Goal: Task Accomplishment & Management: Manage account settings

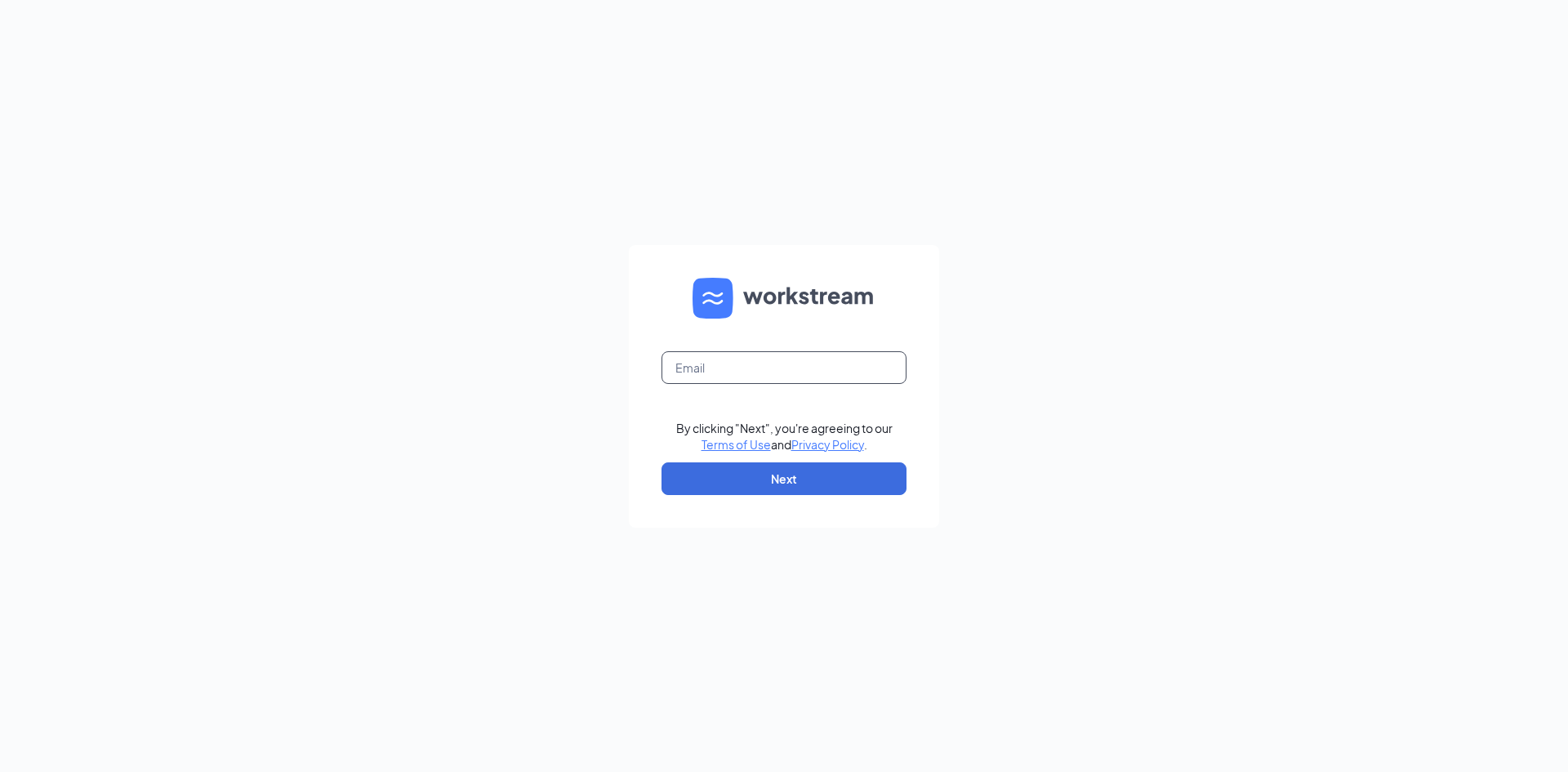
click at [870, 372] on input "text" at bounding box center [784, 368] width 245 height 33
type input "[EMAIL_ADDRESS][DOMAIN_NAME]"
click at [818, 478] on button "Next" at bounding box center [784, 478] width 245 height 33
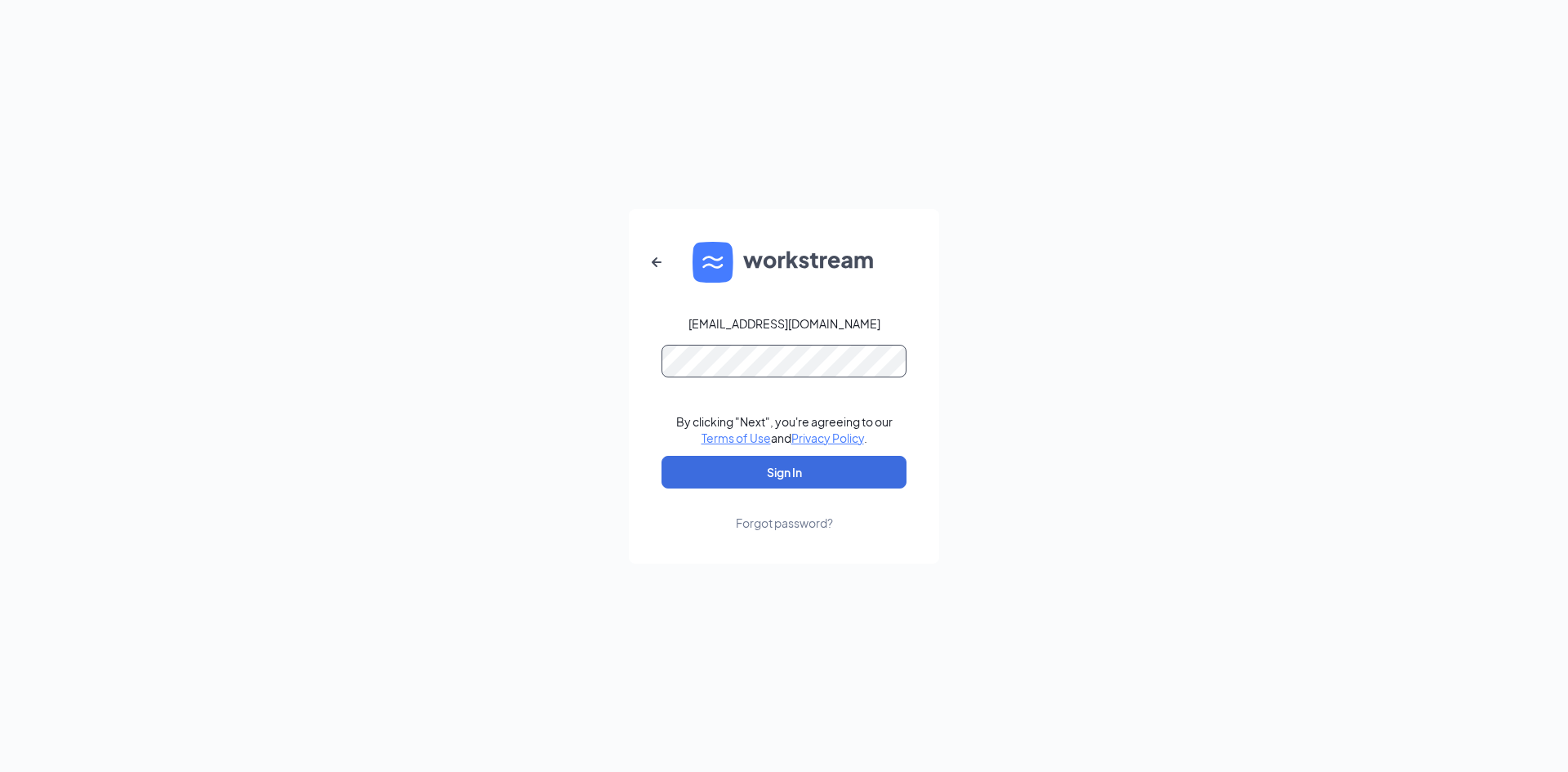
click at [662, 456] on button "Sign In" at bounding box center [784, 472] width 245 height 33
click at [1033, 301] on div "[EMAIL_ADDRESS][DOMAIN_NAME] By clicking "Next", you're agreeing to our Terms o…" at bounding box center [784, 386] width 1568 height 772
click at [98, 326] on div "[EMAIL_ADDRESS][DOMAIN_NAME] By clicking "Next", you're agreeing to our Terms o…" at bounding box center [784, 386] width 1568 height 772
click at [662, 456] on button "Sign In" at bounding box center [784, 472] width 245 height 33
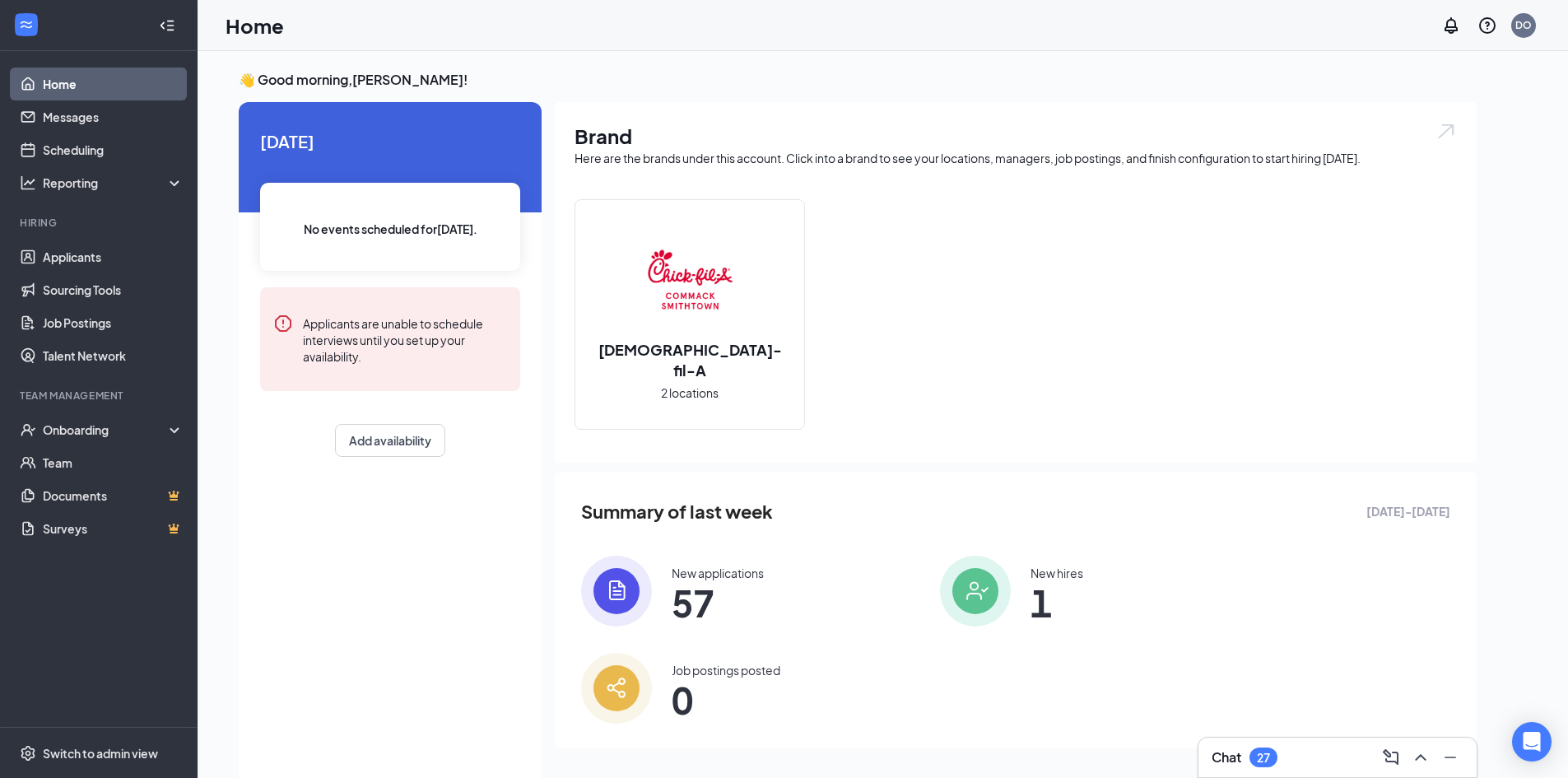
drag, startPoint x: 89, startPoint y: 413, endPoint x: 101, endPoint y: 402, distance: 16.3
click at [89, 413] on li "Team Management Onboarding Team Documents Surveys" at bounding box center [98, 466] width 197 height 157
click at [105, 439] on div "Onboarding" at bounding box center [98, 430] width 198 height 33
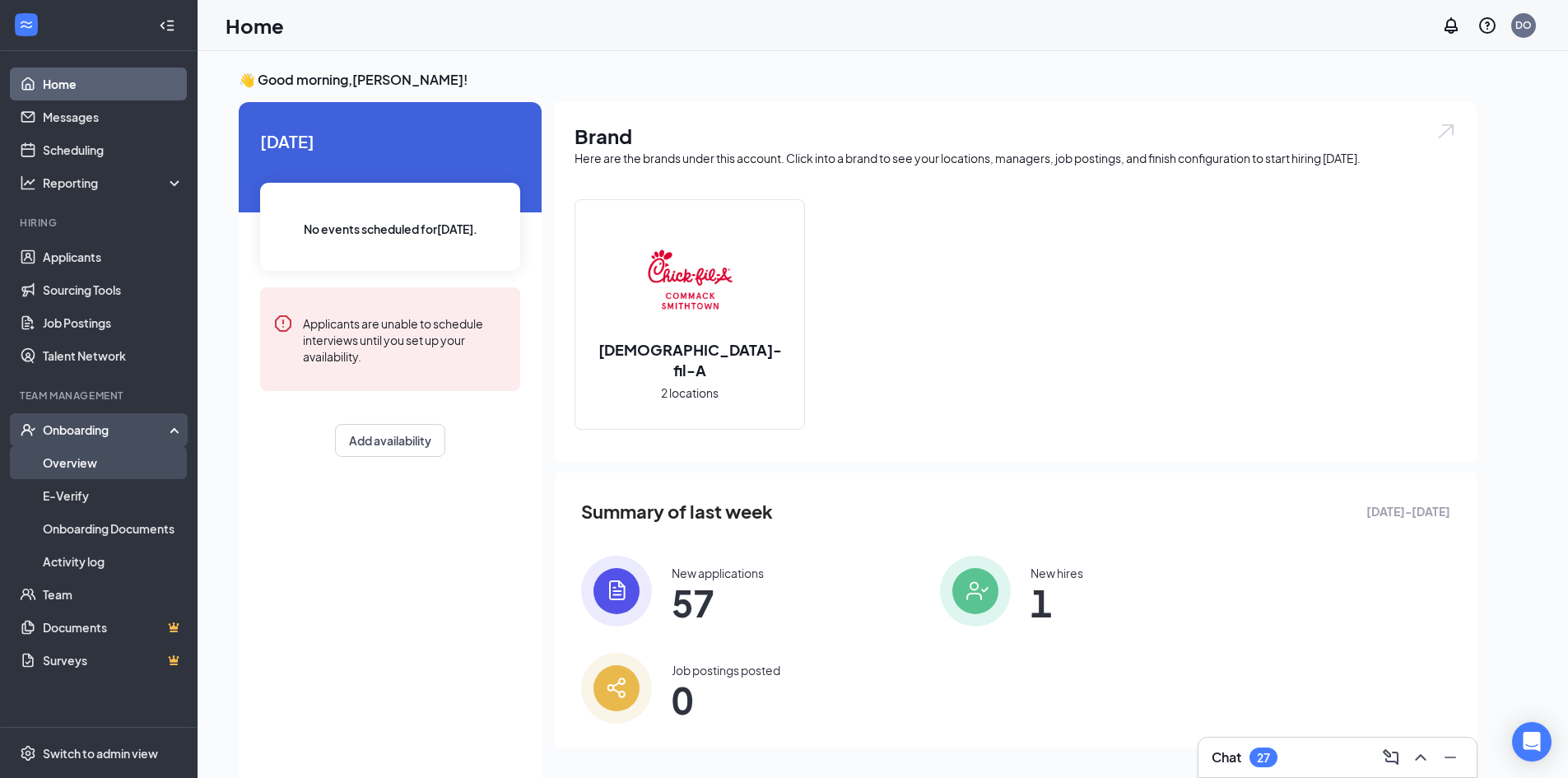
click at [105, 461] on link "Overview" at bounding box center [113, 463] width 141 height 33
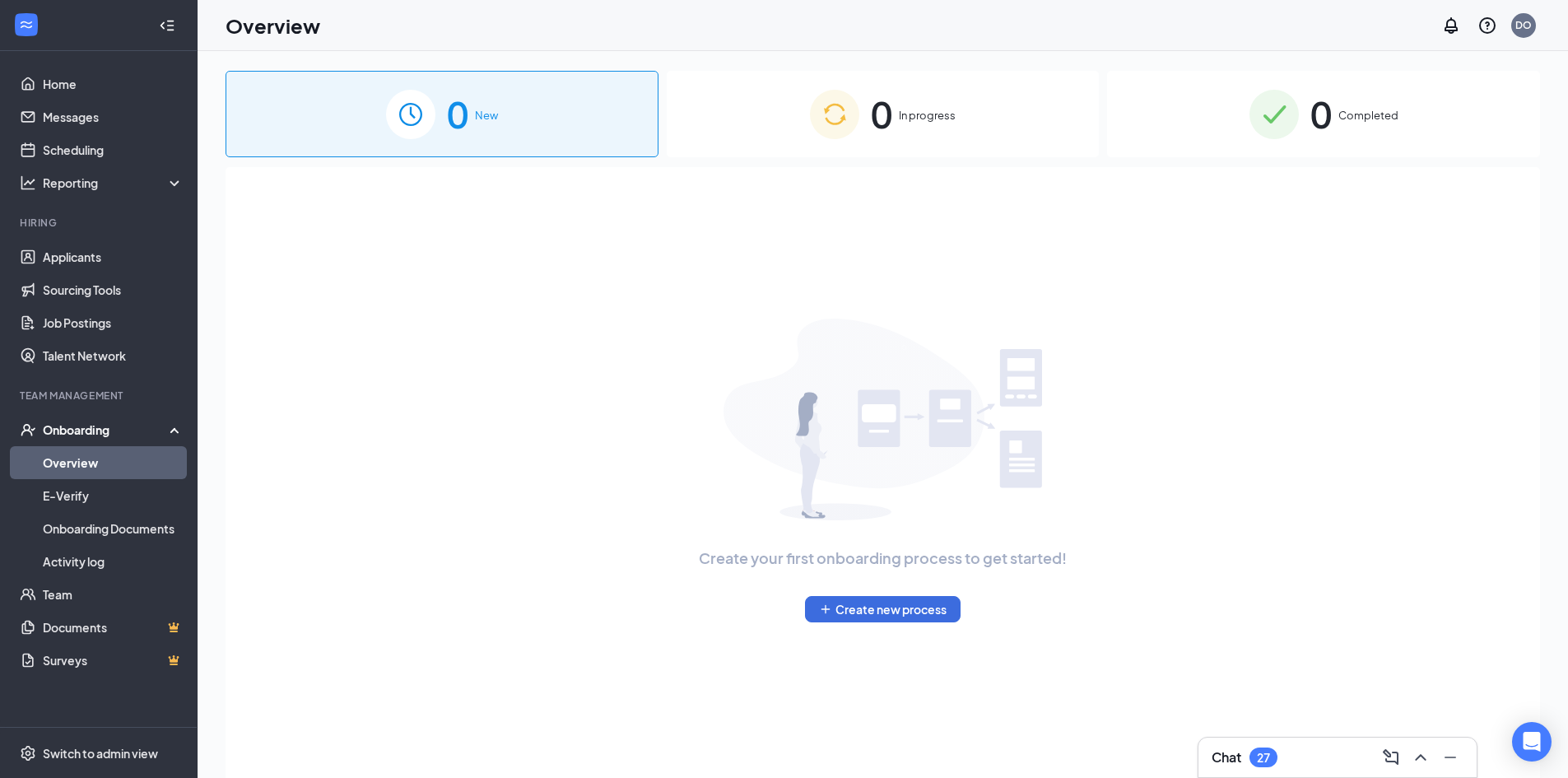
click at [806, 106] on div "0 In progress" at bounding box center [883, 114] width 433 height 87
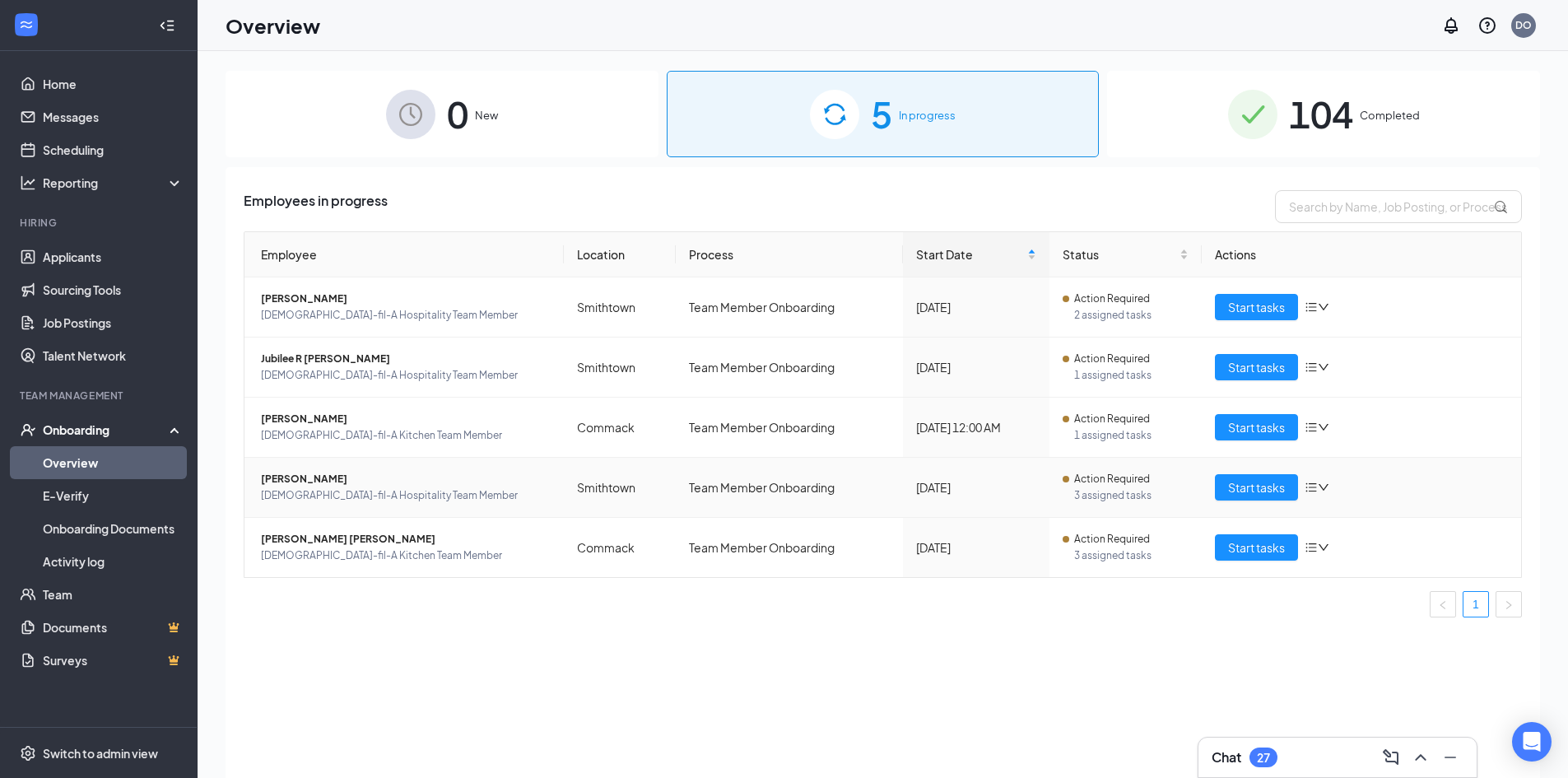
click at [432, 489] on span "Chick-fil-A Hospitality Team Member" at bounding box center [405, 496] width 290 height 16
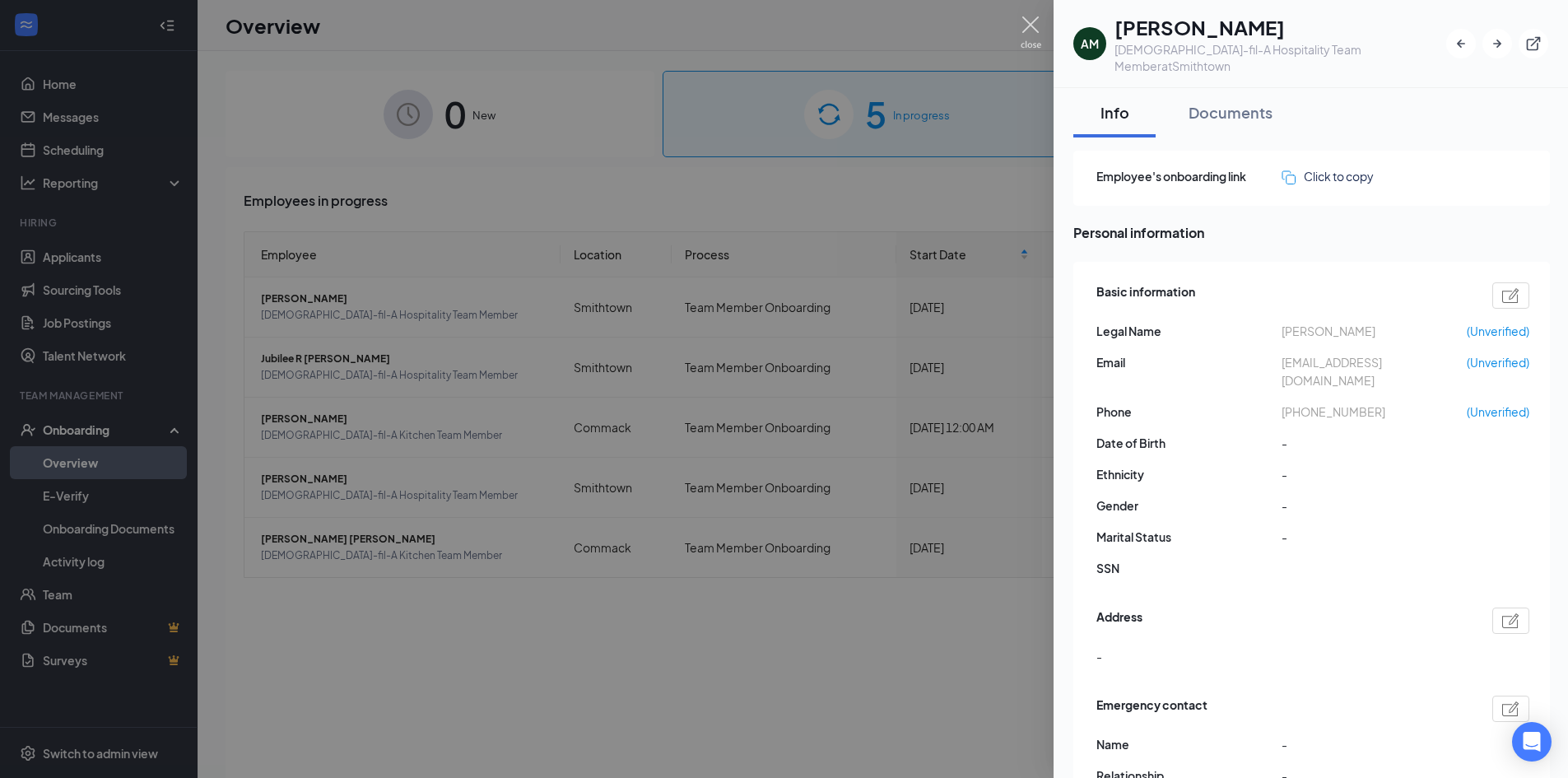
click at [1030, 36] on img at bounding box center [1030, 32] width 21 height 32
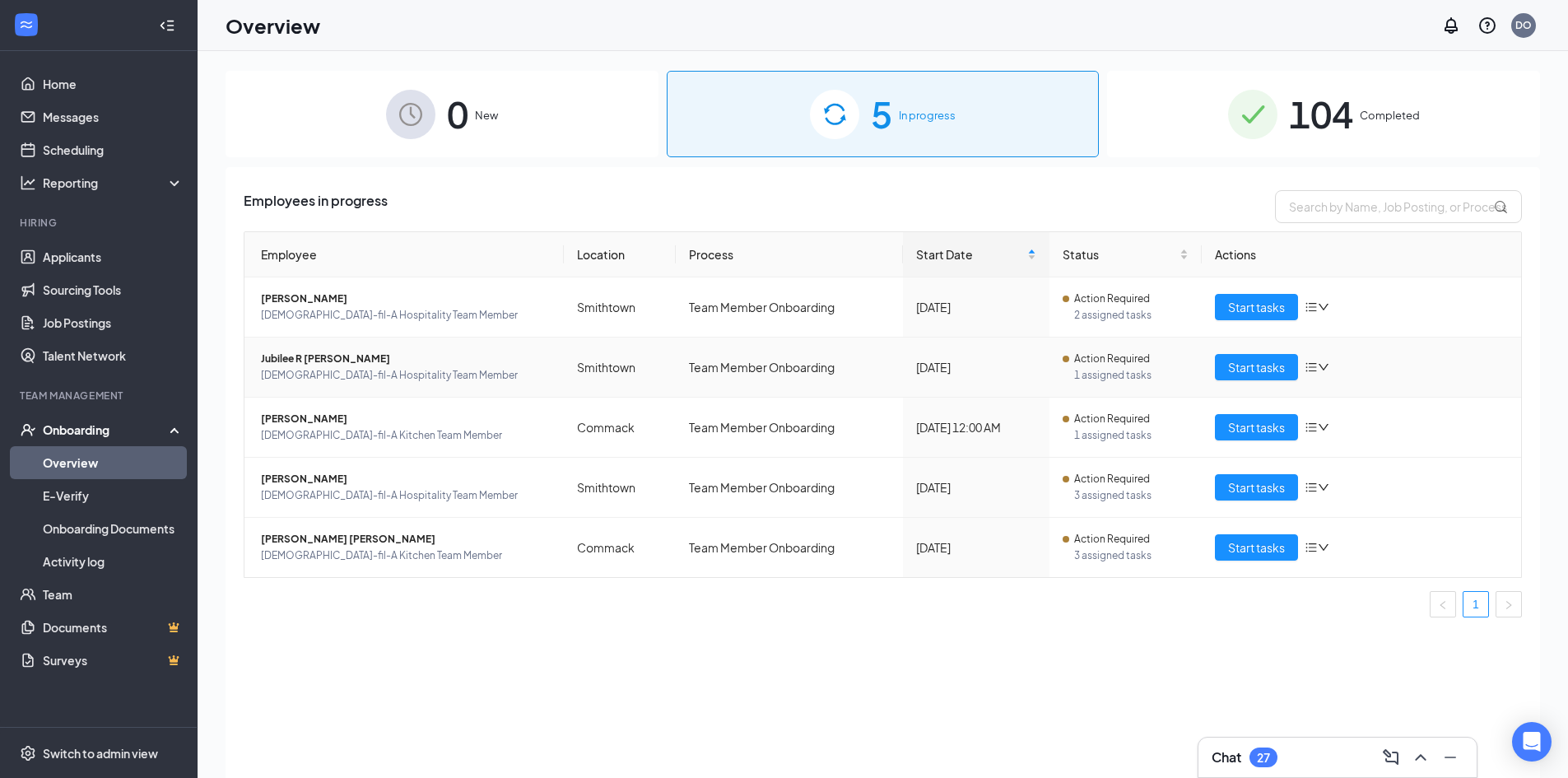
click at [451, 388] on td "Jubilee R Arias Chick-fil-A Hospitality Team Member" at bounding box center [404, 367] width 320 height 60
click at [465, 433] on span "Chick-fil-A Kitchen Team Member" at bounding box center [405, 435] width 290 height 16
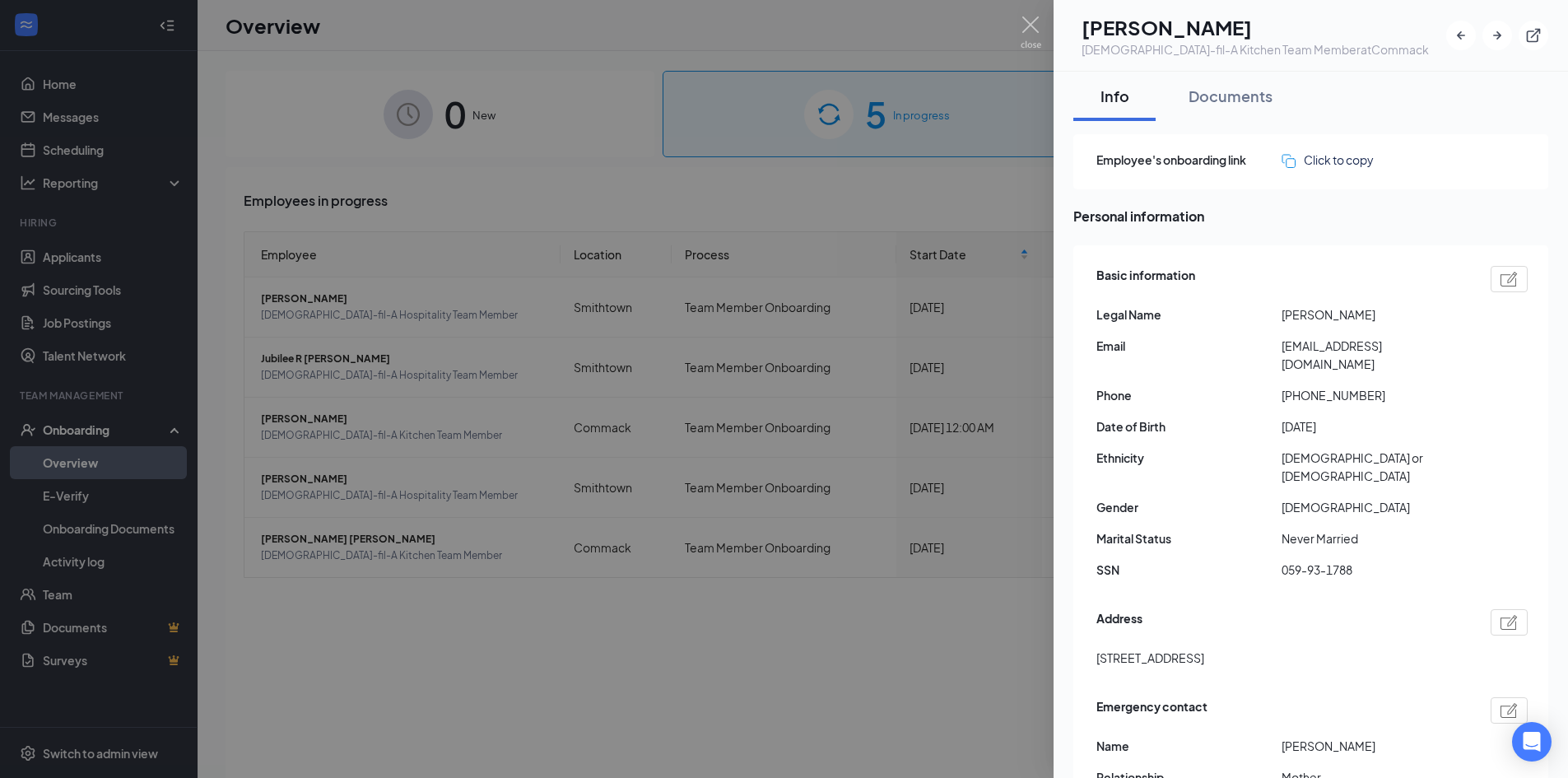
click at [604, 547] on div at bounding box center [784, 389] width 1568 height 778
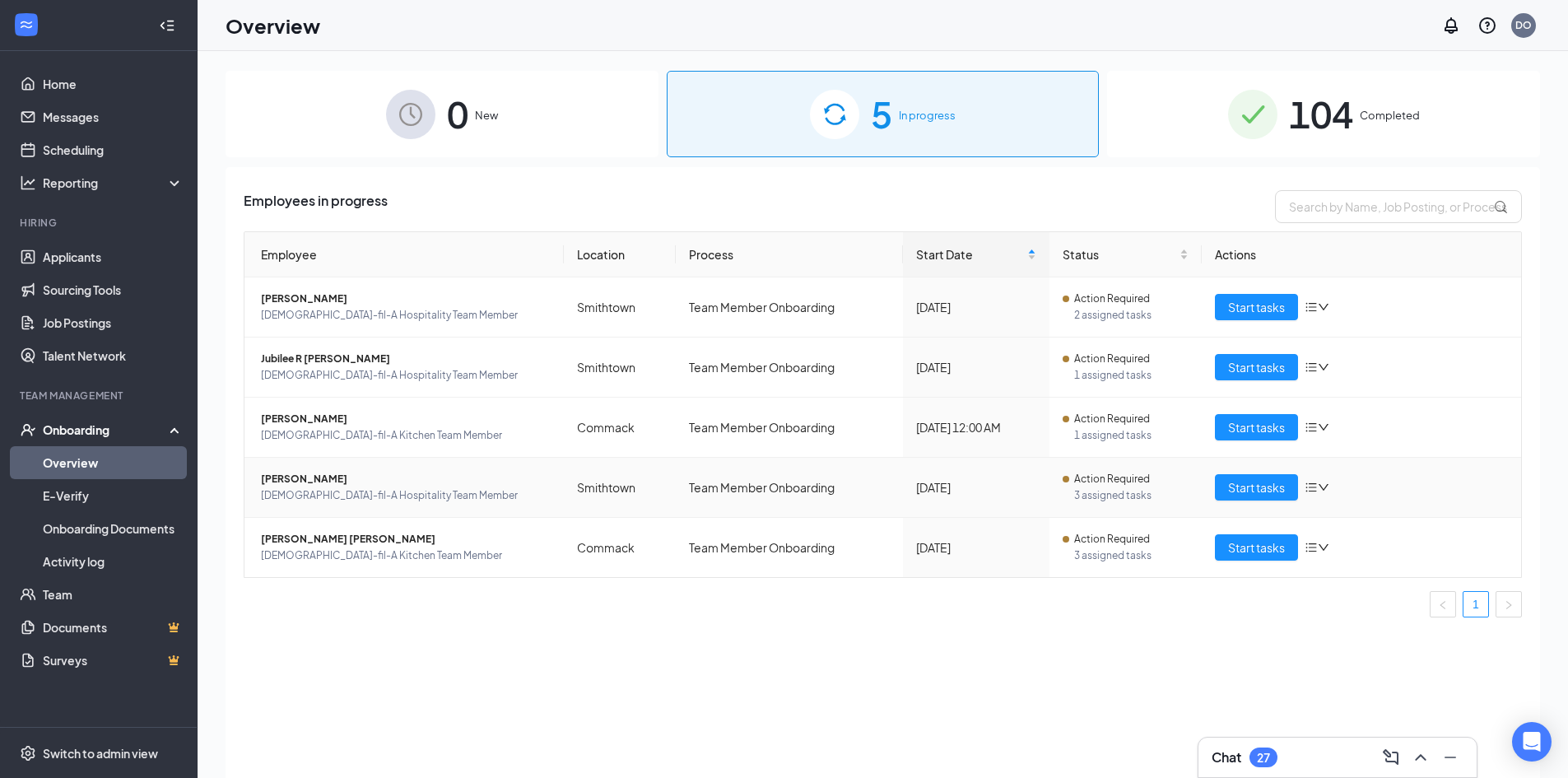
click at [500, 500] on span "Chick-fil-A Hospitality Team Member" at bounding box center [405, 496] width 290 height 16
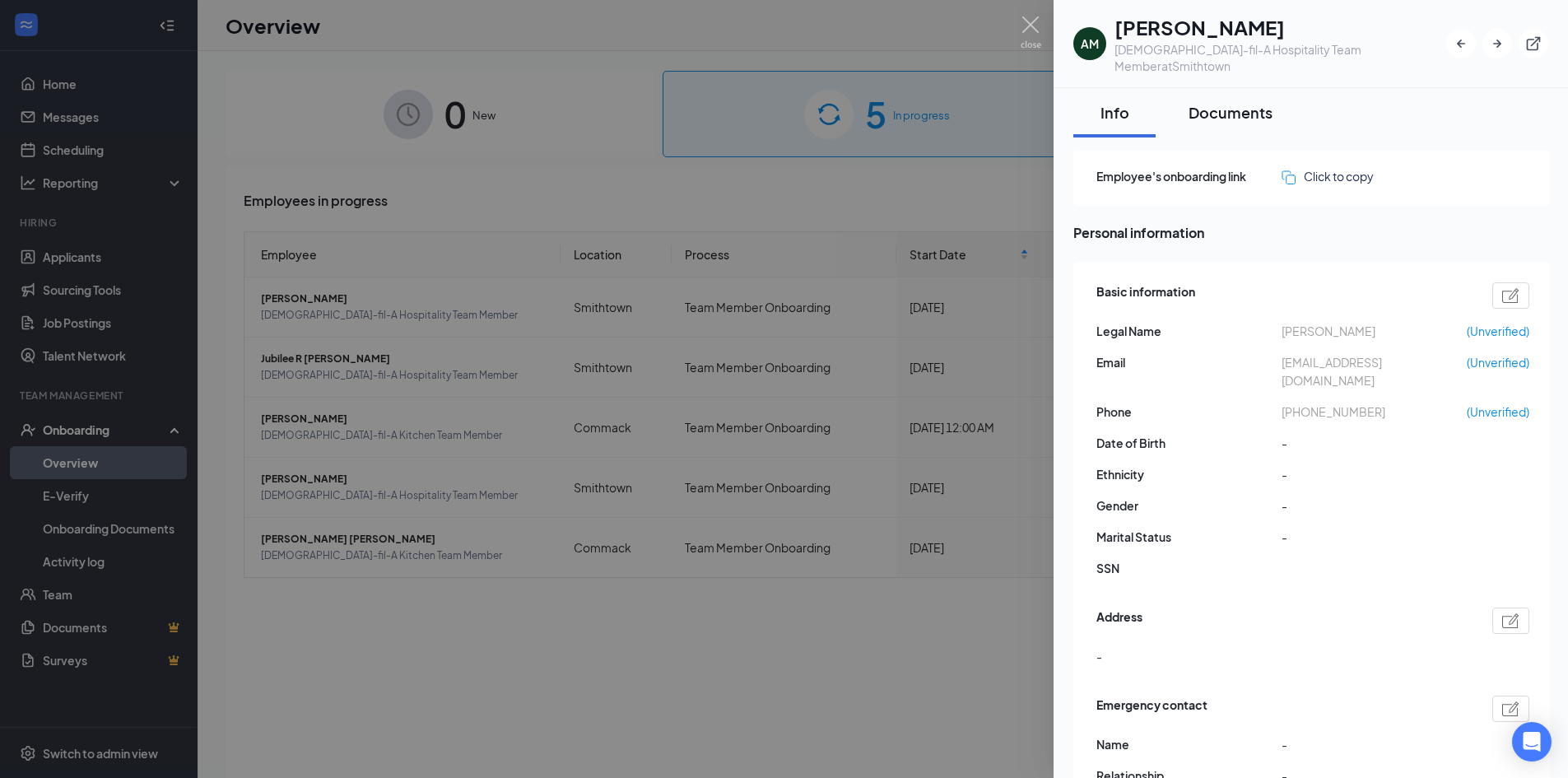
click at [1199, 102] on div "Documents" at bounding box center [1231, 112] width 84 height 21
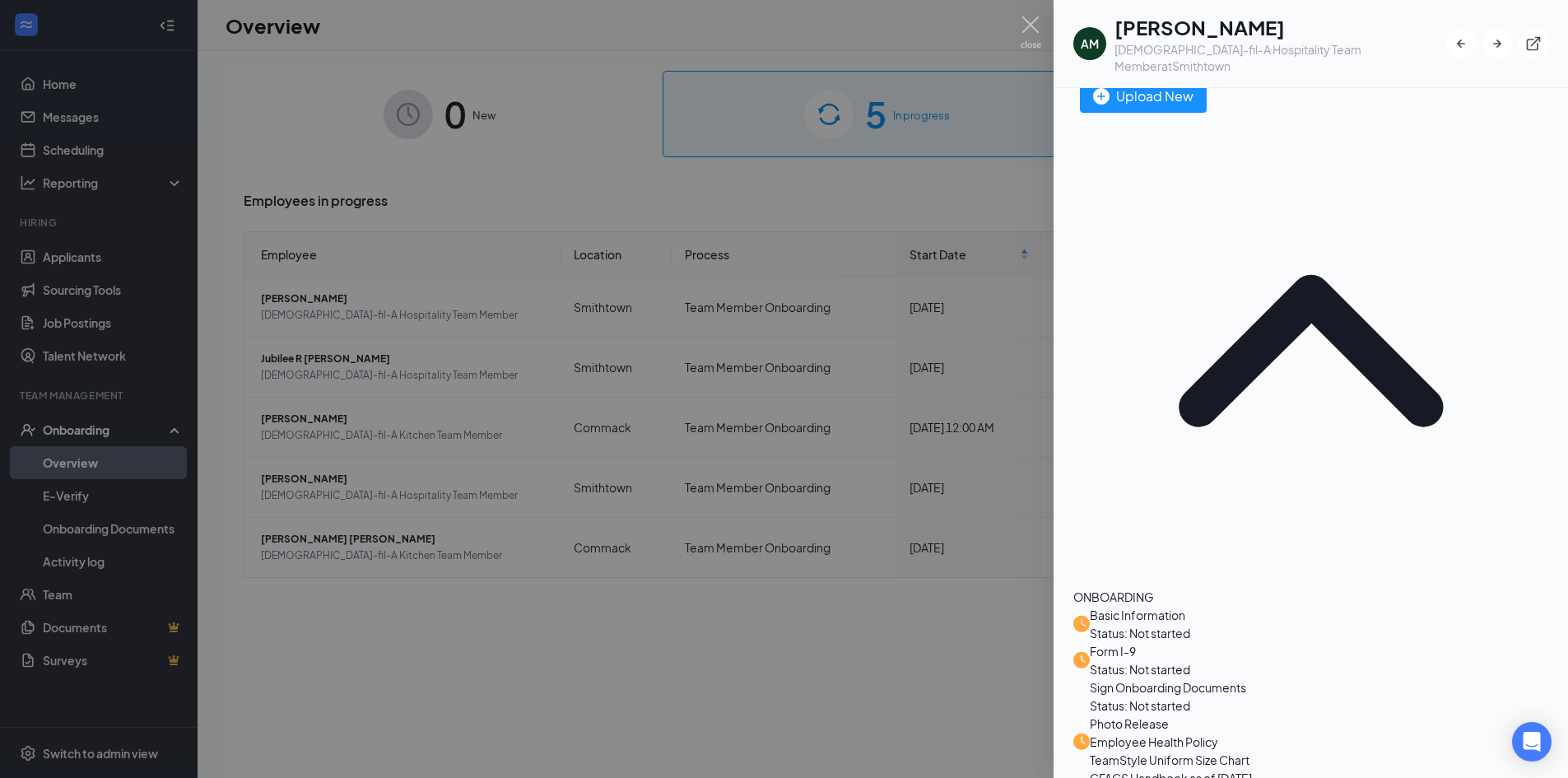
scroll to position [142, 0]
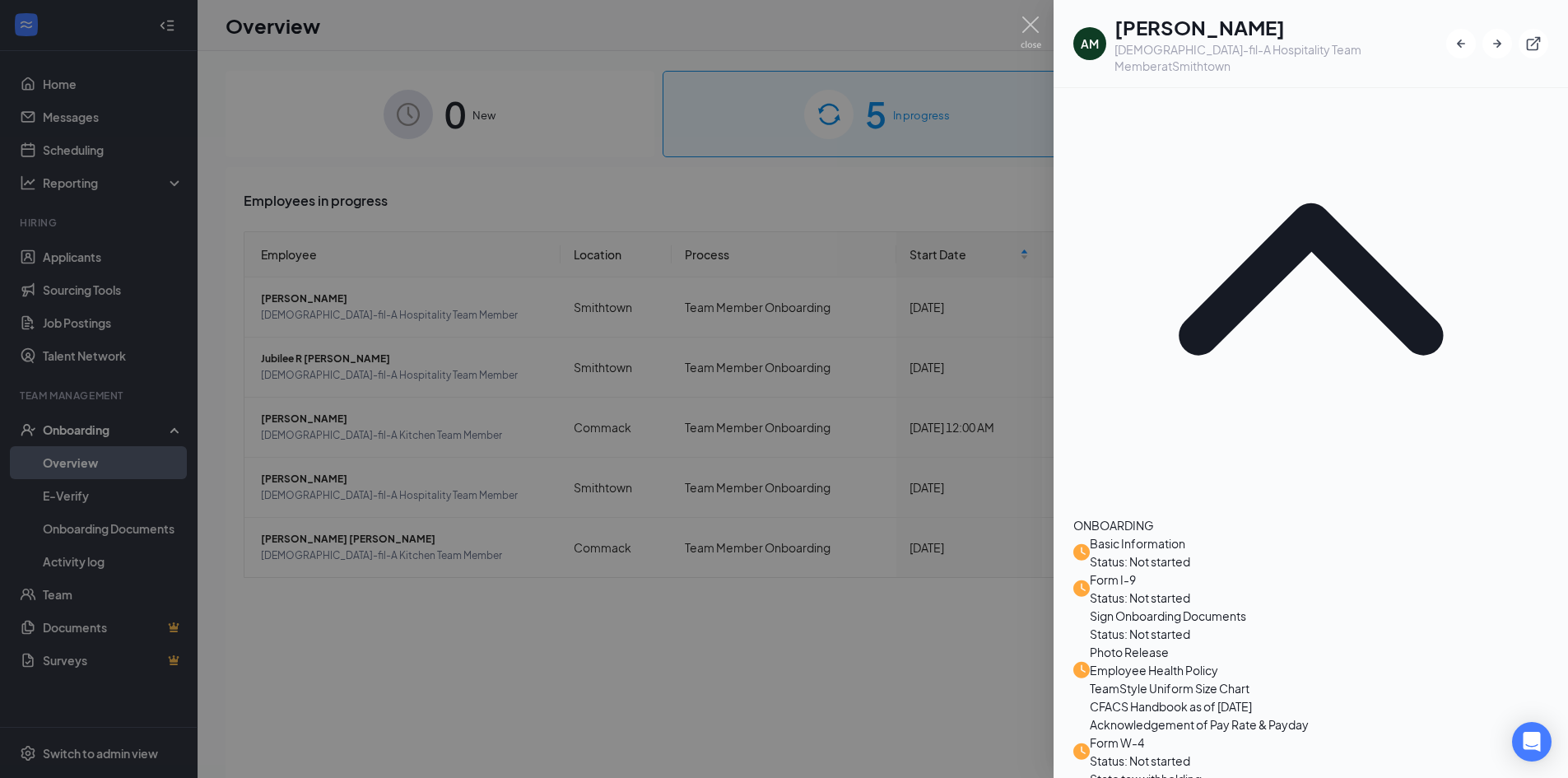
click at [698, 648] on div at bounding box center [784, 389] width 1568 height 778
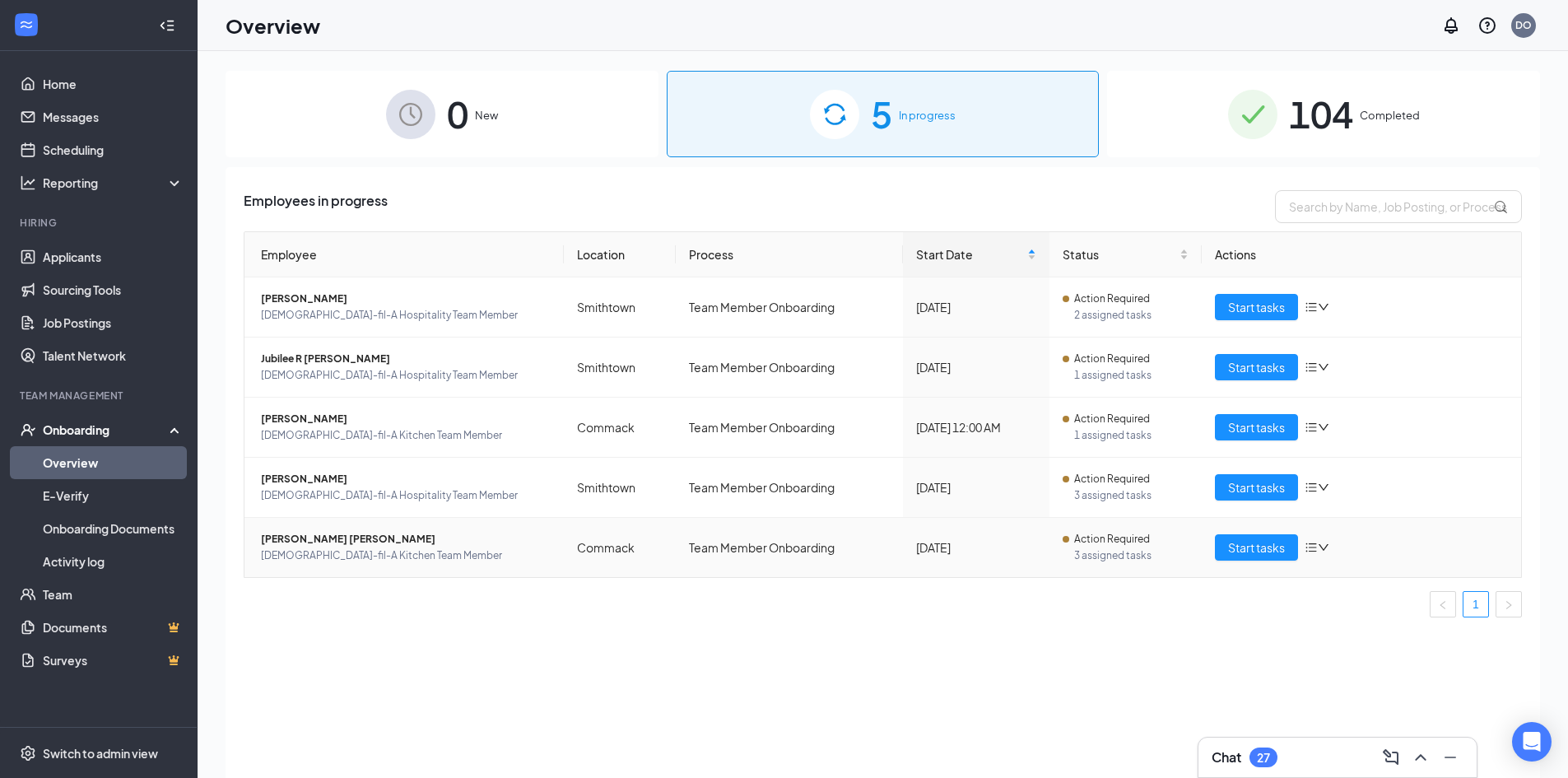
click at [394, 552] on span "Chick-fil-A Kitchen Team Member" at bounding box center [405, 556] width 290 height 16
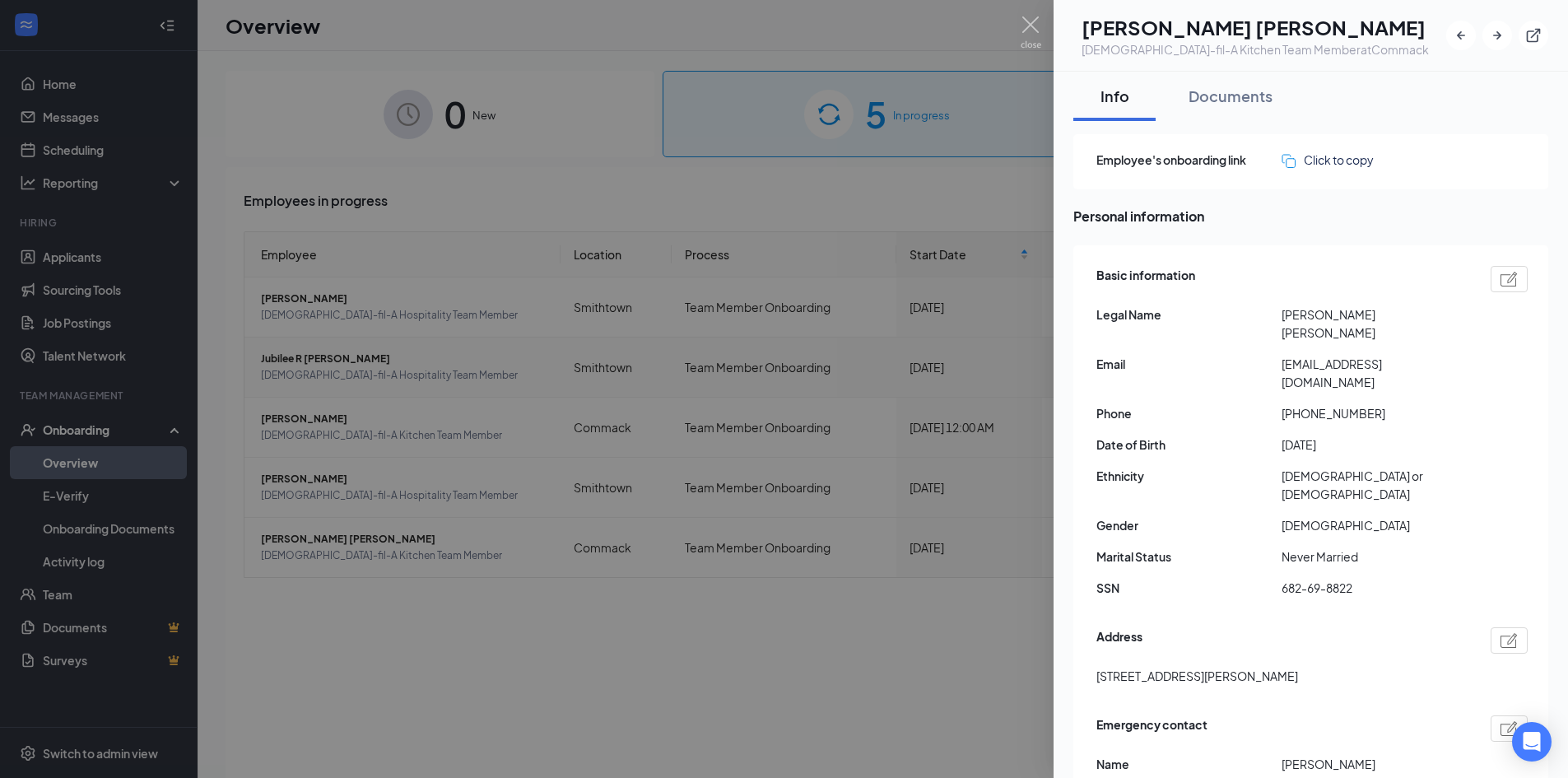
click at [942, 650] on div at bounding box center [784, 389] width 1568 height 778
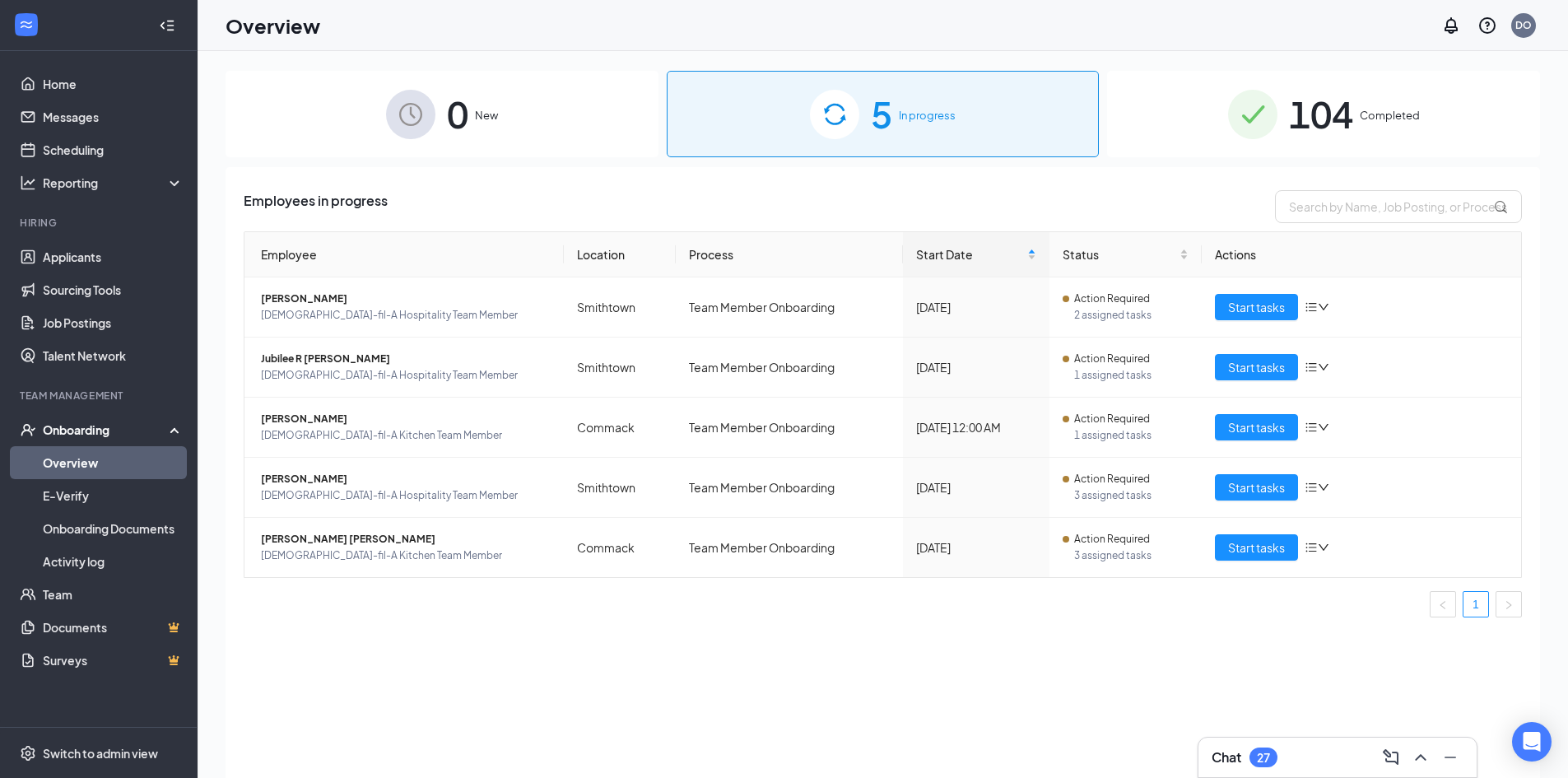
click at [1268, 98] on img at bounding box center [1253, 114] width 49 height 49
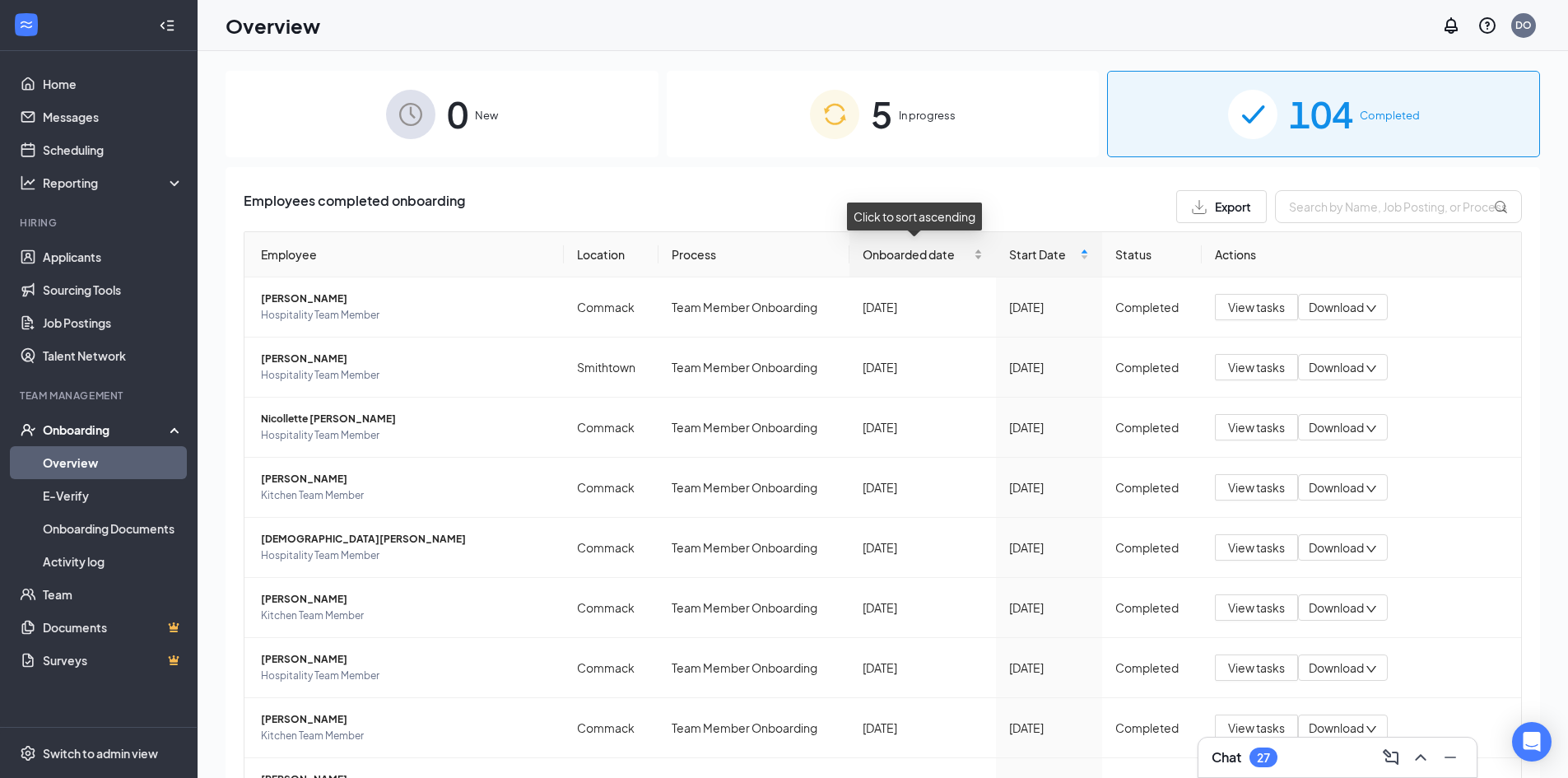
click at [902, 255] on span "Onboarded date" at bounding box center [916, 254] width 107 height 18
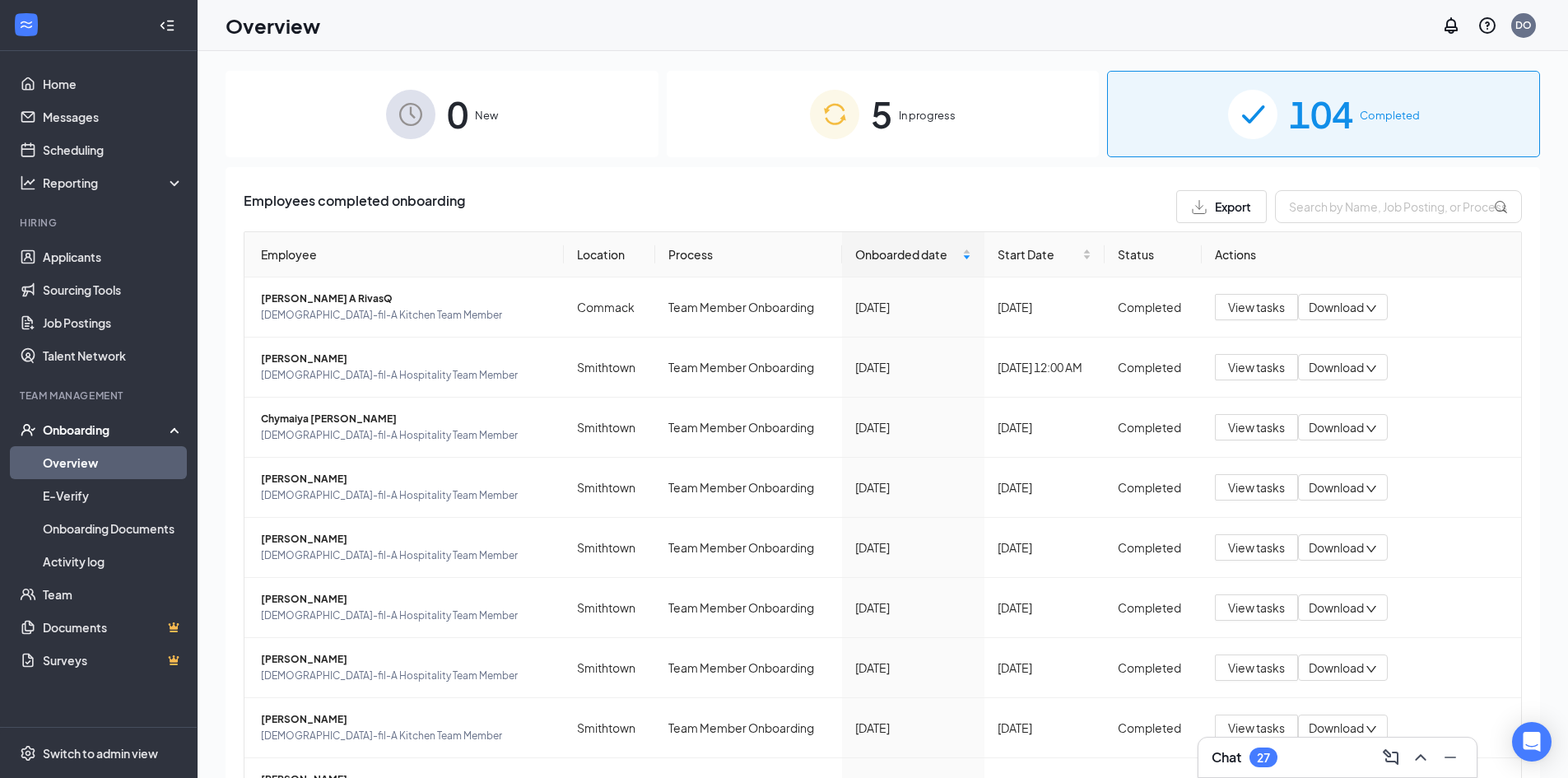
click at [902, 125] on div "5 In progress" at bounding box center [883, 114] width 433 height 87
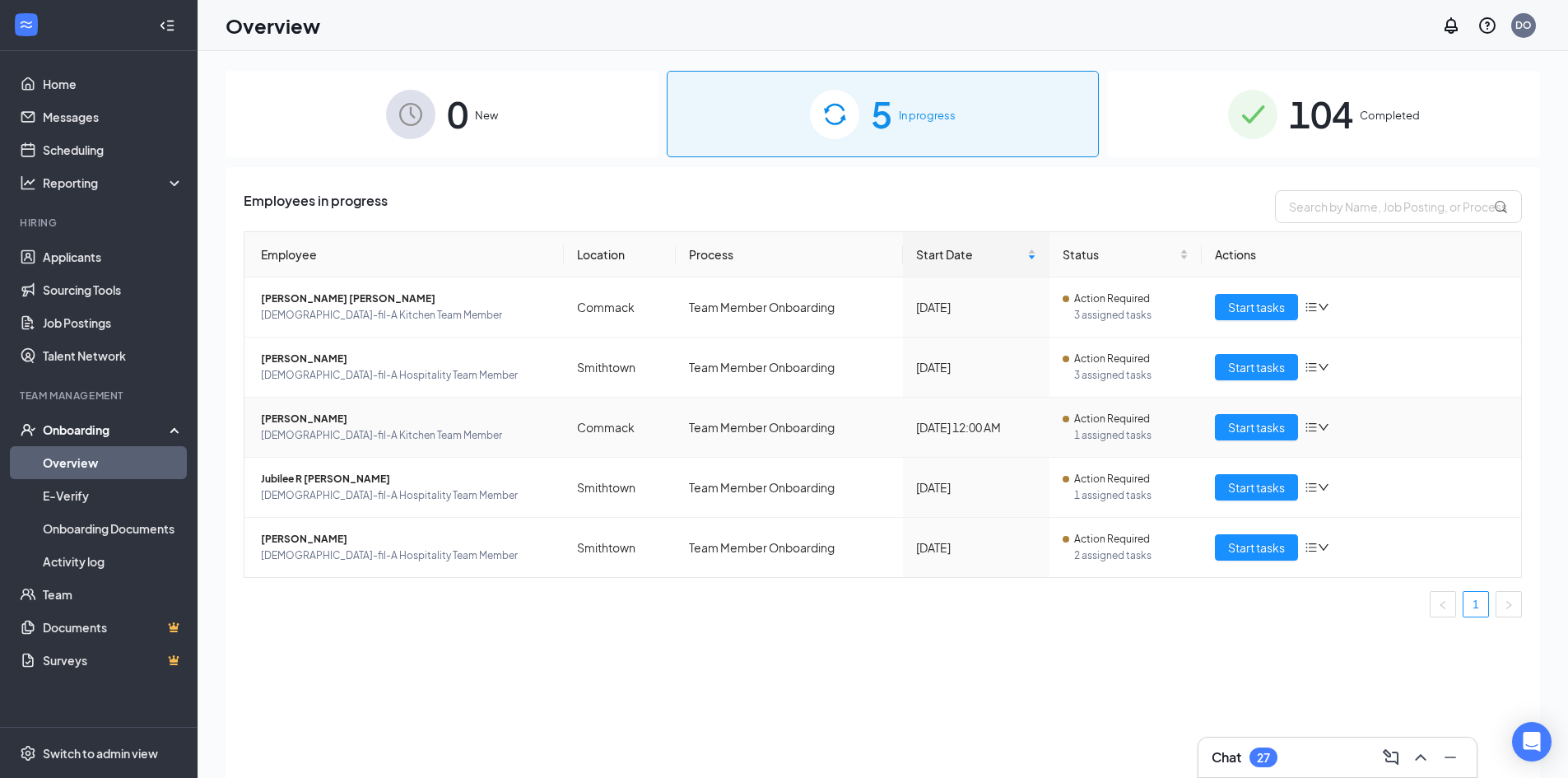
click at [554, 430] on td "Dania P Sorto Chick-fil-A Kitchen Team Member" at bounding box center [404, 427] width 320 height 60
click at [1251, 426] on span "Start tasks" at bounding box center [1256, 427] width 56 height 18
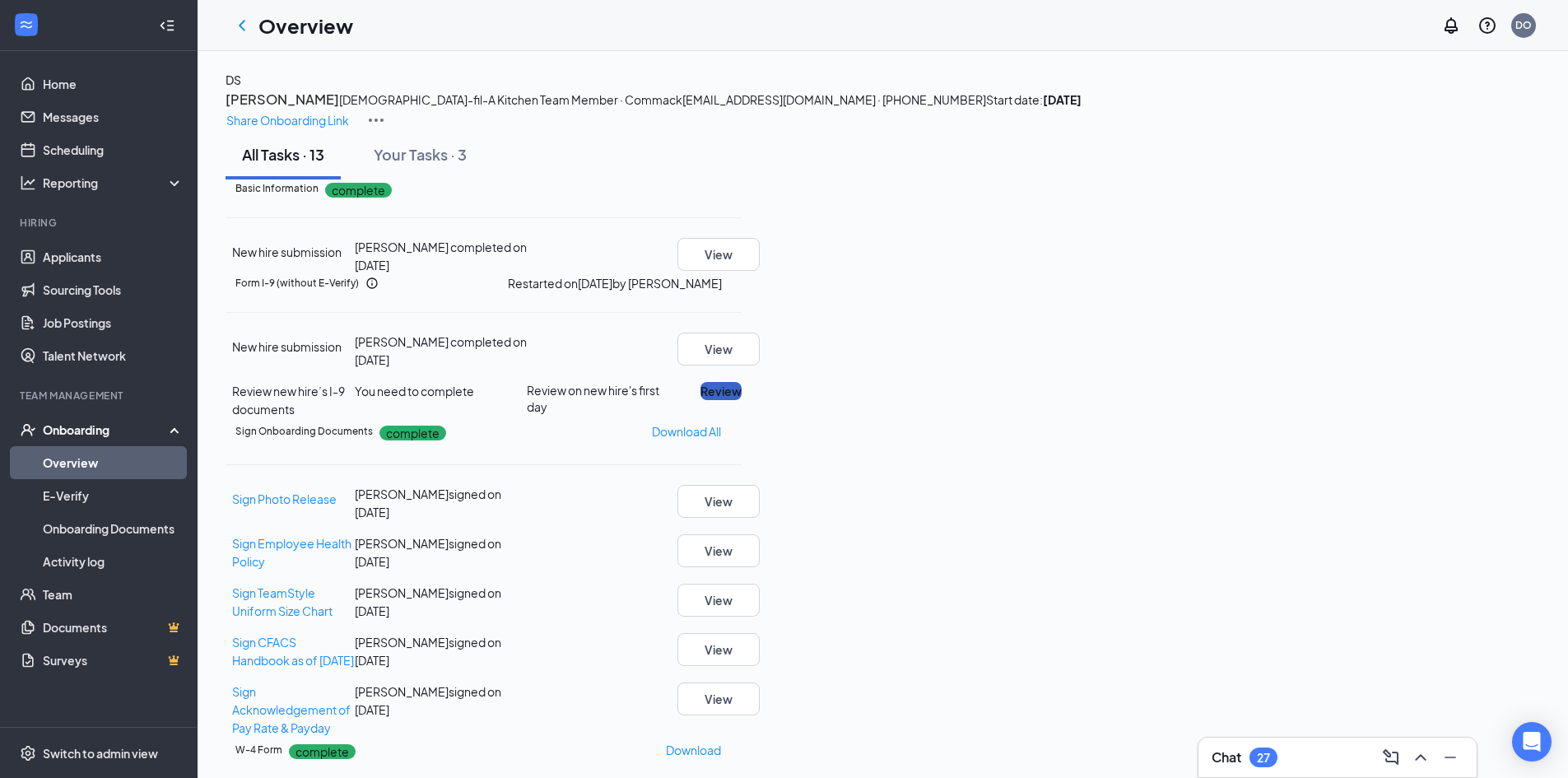
click at [742, 400] on button "Review" at bounding box center [721, 391] width 41 height 18
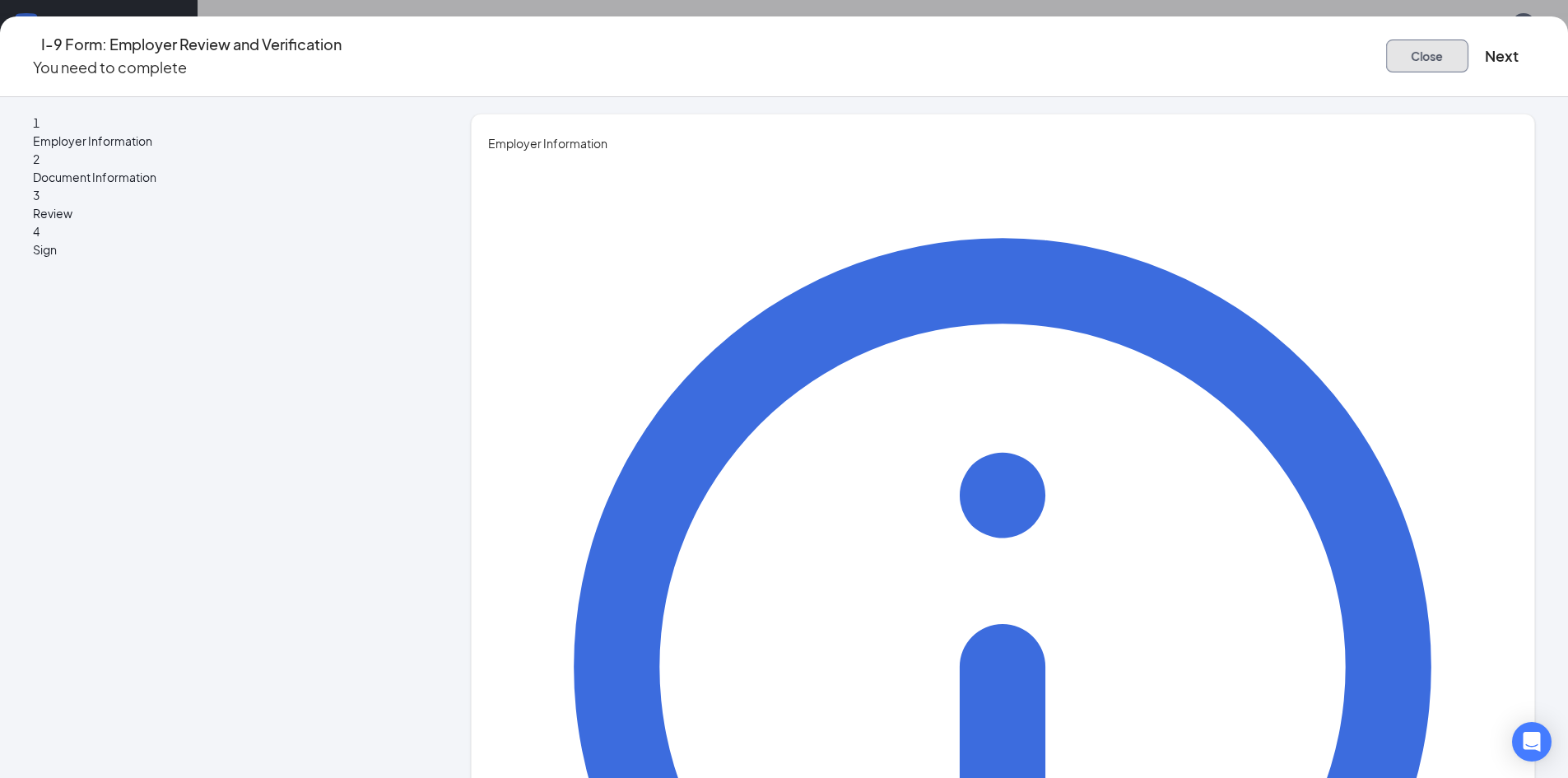
click at [1387, 51] on button "Close" at bounding box center [1428, 56] width 82 height 33
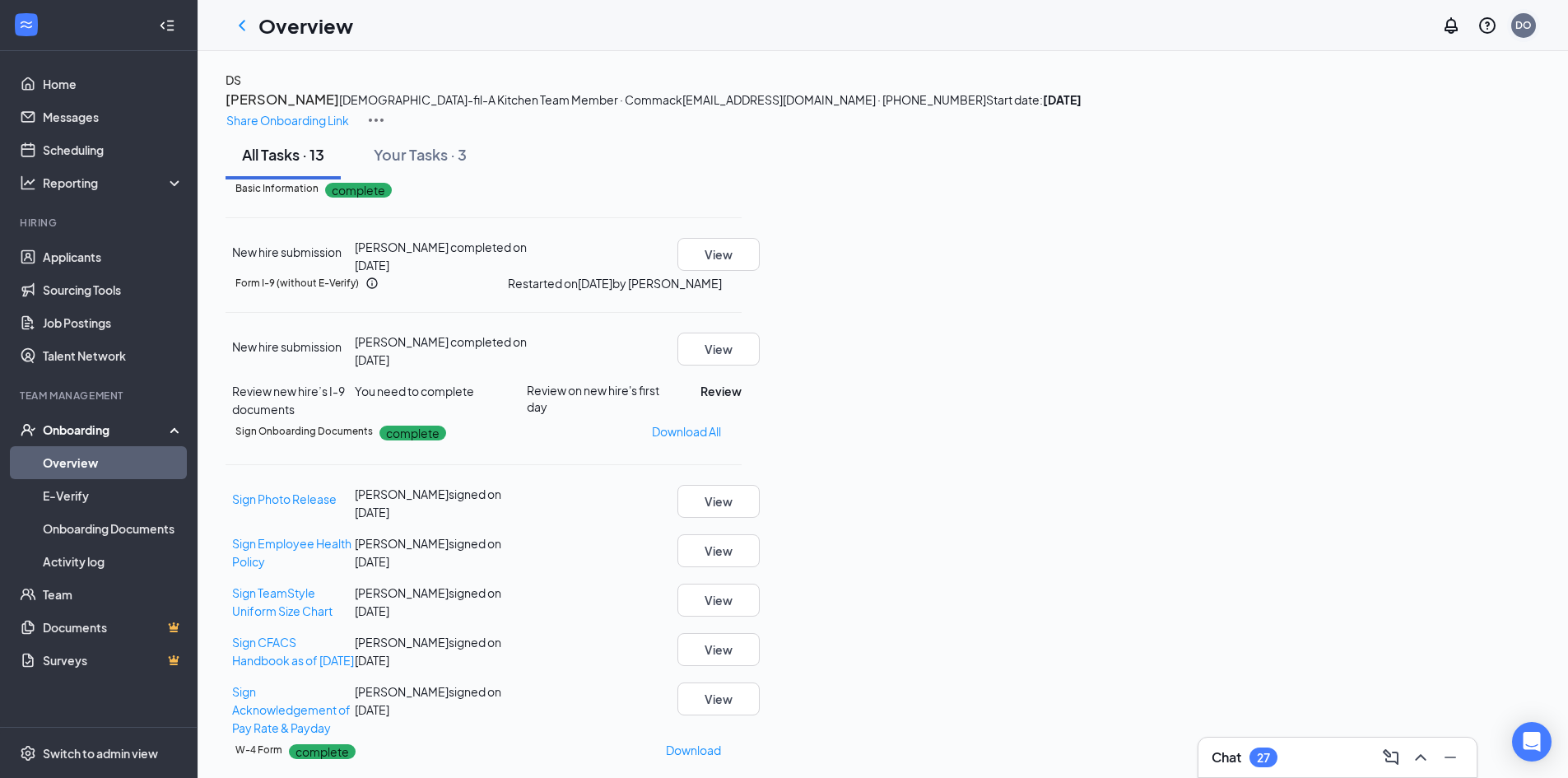
click at [1516, 32] on div "DO" at bounding box center [1523, 25] width 25 height 25
click at [1532, 26] on div "DO" at bounding box center [1523, 25] width 25 height 25
click at [1409, 192] on div "Log out" at bounding box center [1397, 183] width 90 height 16
